Goal: Task Accomplishment & Management: Use online tool/utility

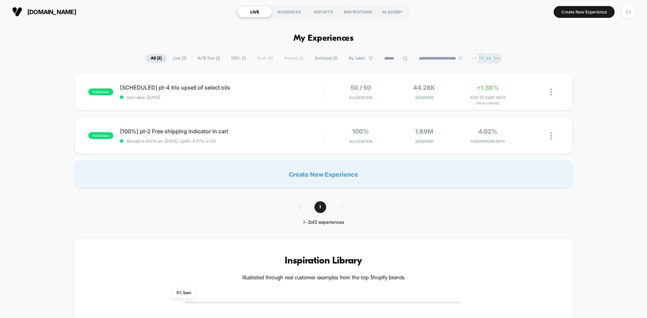
click at [626, 15] on div "ES" at bounding box center [627, 11] width 13 height 13
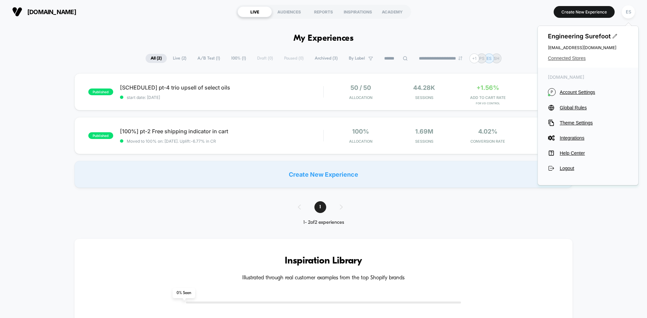
click at [558, 59] on span "Connected Stores" at bounding box center [588, 58] width 80 height 5
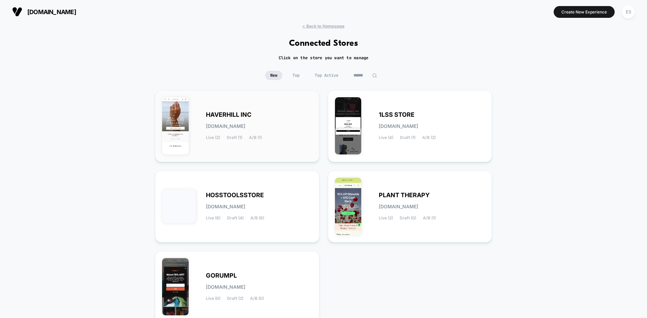
click at [224, 113] on span "HAVERHILL INC" at bounding box center [228, 114] width 45 height 5
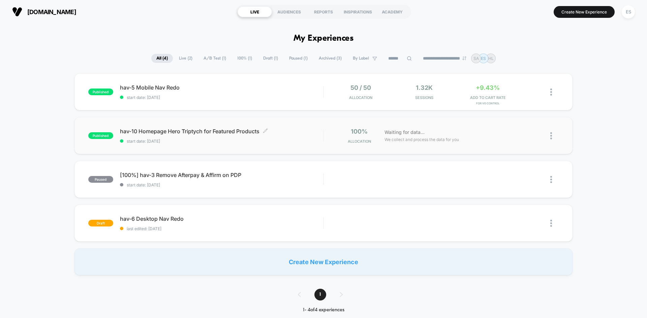
click at [148, 133] on span "hav-10 Homepage Hero Triptych for Featured Products Click to edit experience de…" at bounding box center [221, 131] width 203 height 7
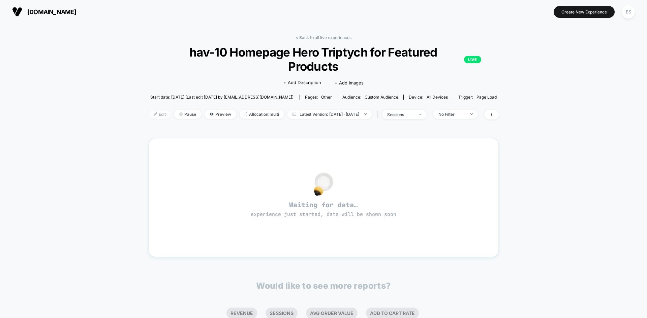
click at [149, 110] on span "Edit" at bounding box center [160, 114] width 22 height 9
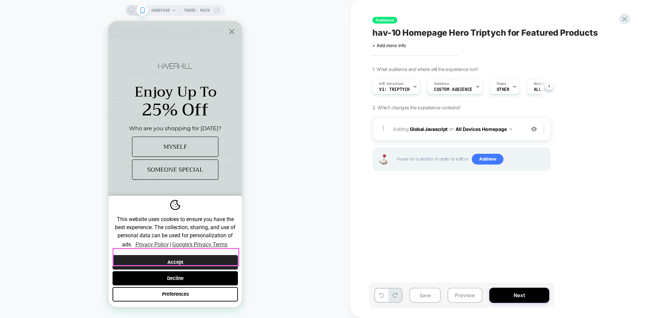
click at [174, 258] on button "Accept" at bounding box center [174, 262] width 125 height 14
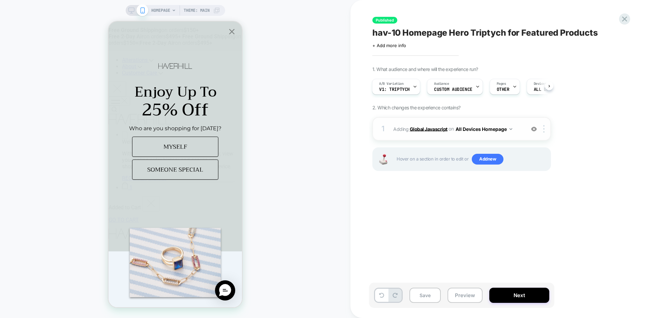
click at [433, 130] on b "Global Javascript" at bounding box center [428, 129] width 38 height 6
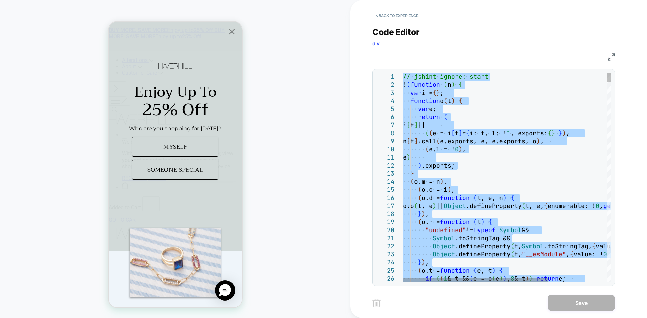
type textarea "**********"
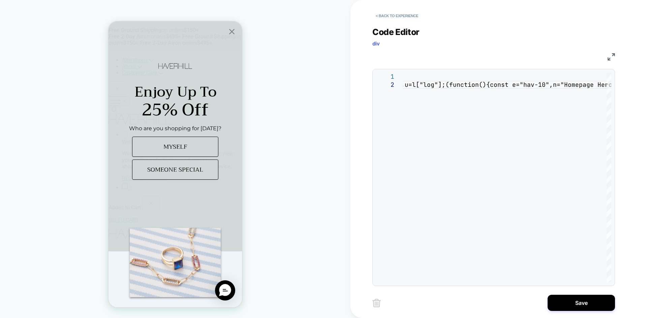
click at [576, 300] on button "Save" at bounding box center [580, 303] width 67 height 16
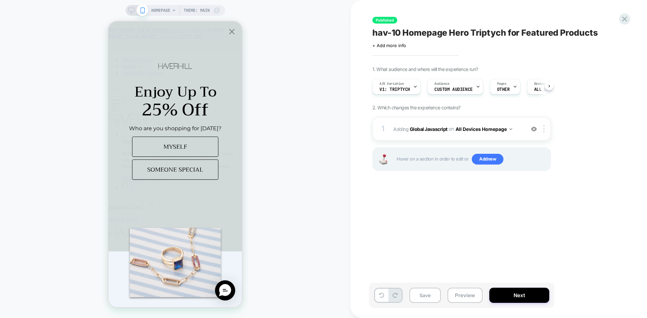
scroll to position [0, 0]
click at [518, 297] on button "Next" at bounding box center [519, 295] width 60 height 15
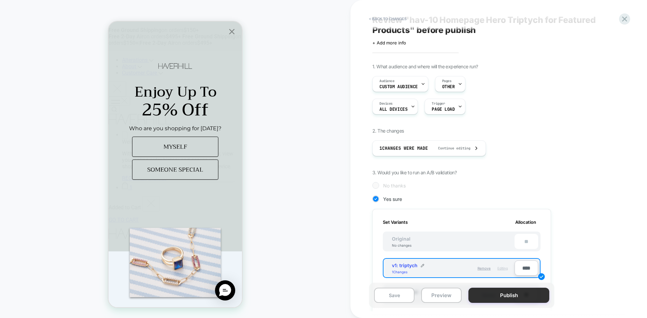
scroll to position [34, 0]
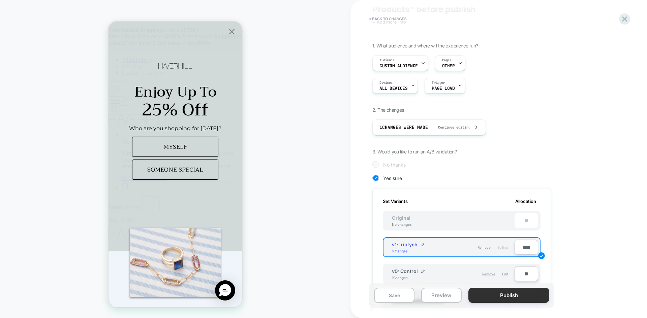
click at [509, 295] on button "Publish" at bounding box center [508, 295] width 81 height 15
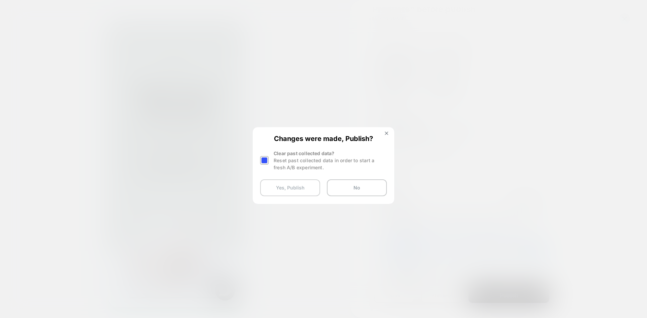
click at [284, 191] on button "Yes, Publish" at bounding box center [290, 187] width 60 height 17
